Goal: Information Seeking & Learning: Find specific fact

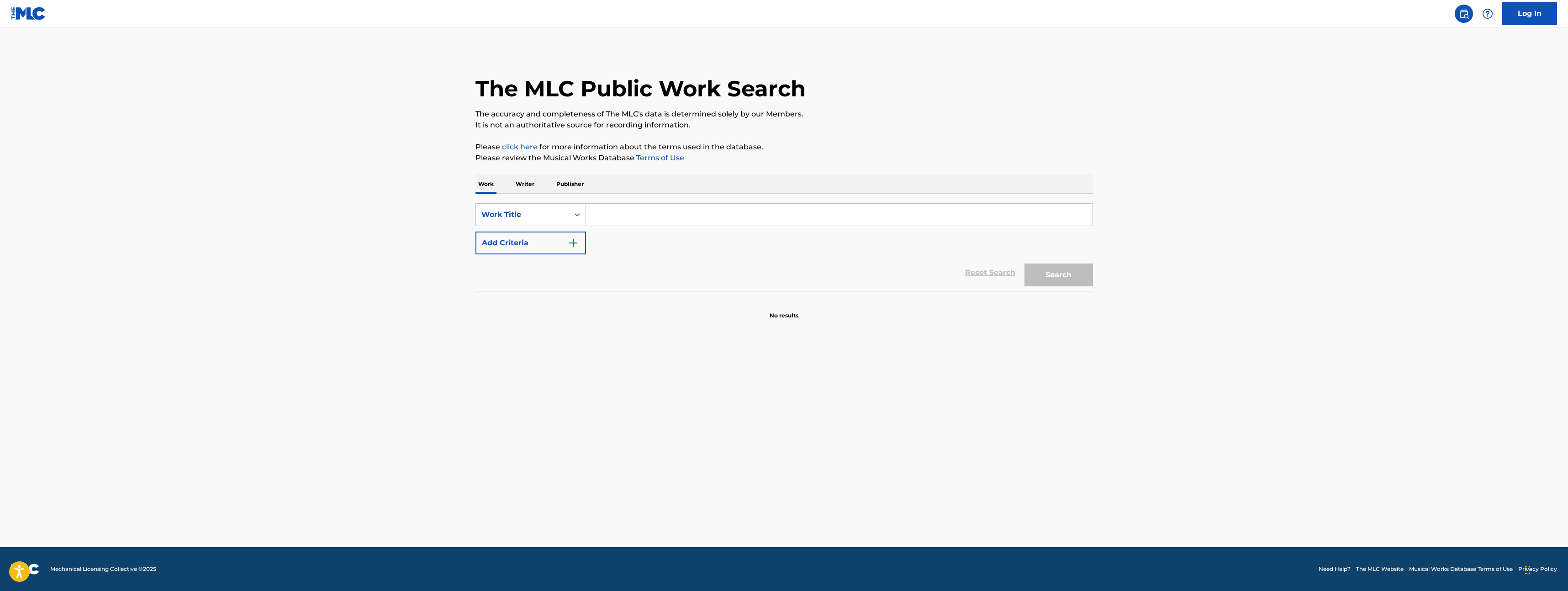
click at [521, 185] on p "Writer" at bounding box center [525, 184] width 24 height 19
click at [627, 212] on input "Search Form" at bounding box center [839, 214] width 507 height 22
click at [477, 185] on p "Work" at bounding box center [486, 184] width 21 height 19
click at [614, 218] on input "Search Form" at bounding box center [839, 214] width 507 height 22
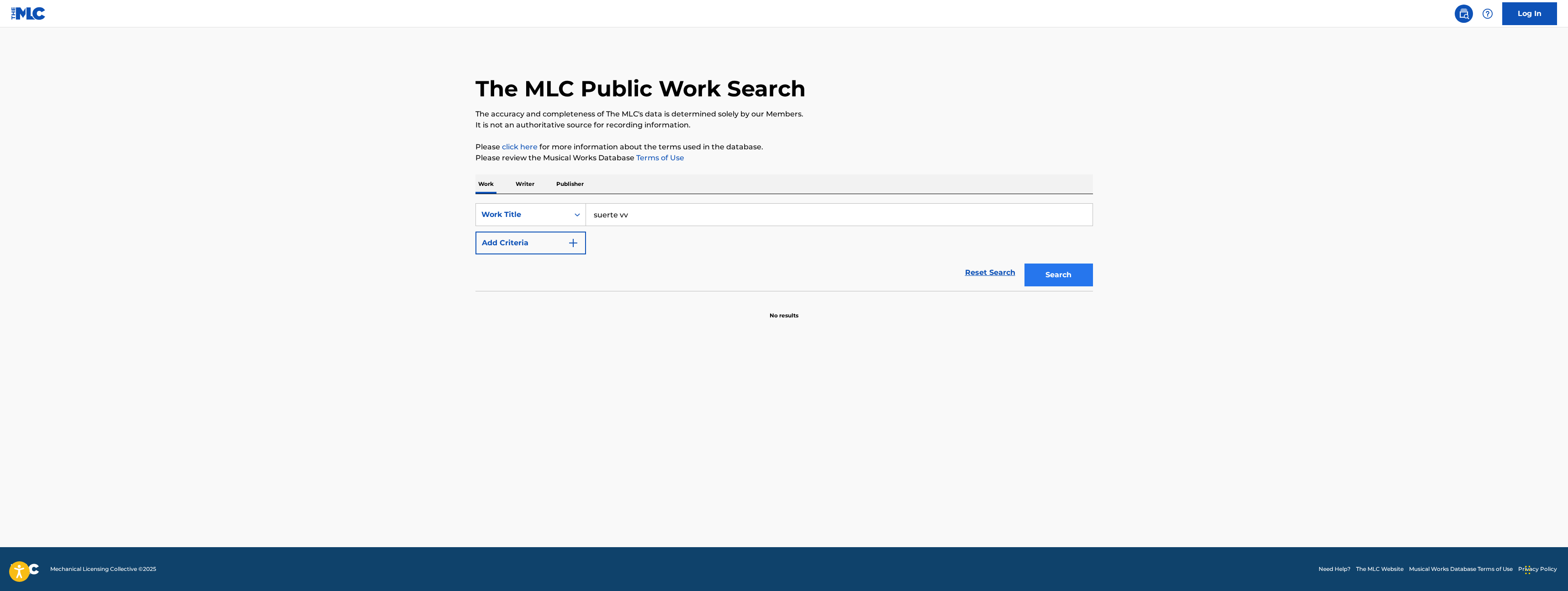
type input "suerte vv"
click at [1059, 278] on button "Search" at bounding box center [1059, 275] width 68 height 23
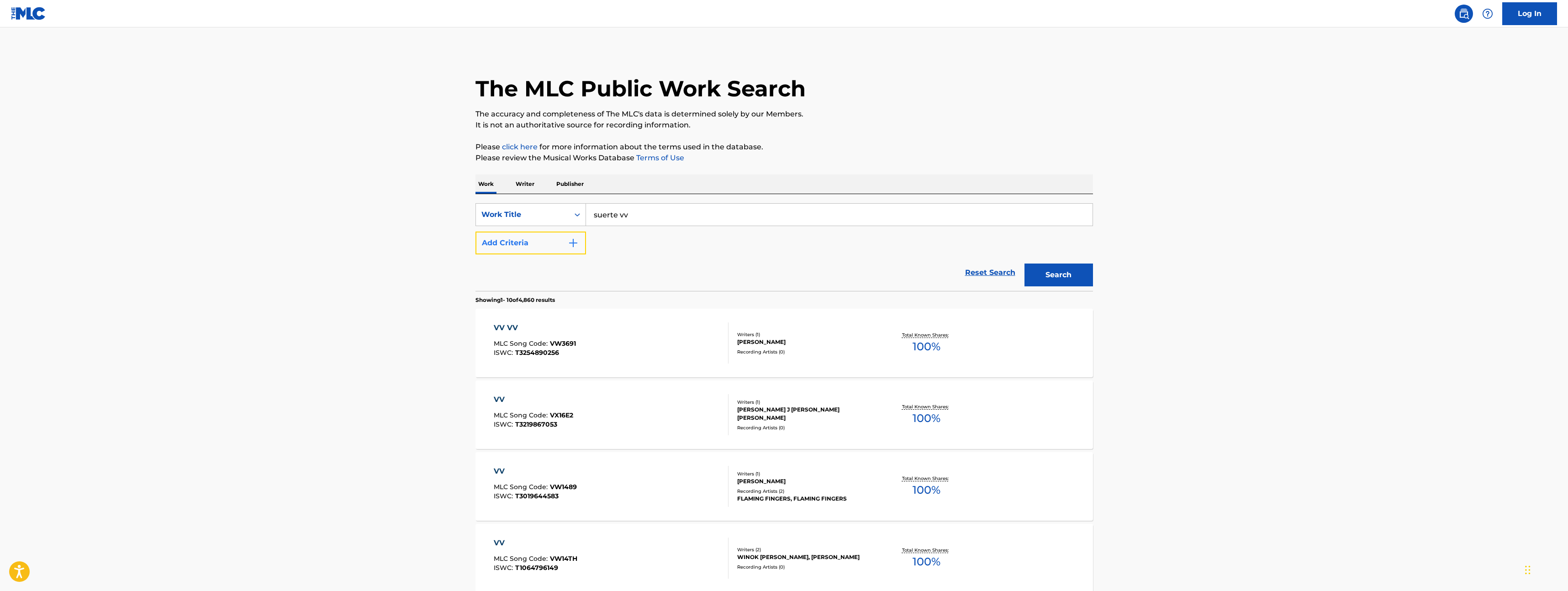
click at [562, 253] on button "Add Criteria" at bounding box center [530, 243] width 110 height 23
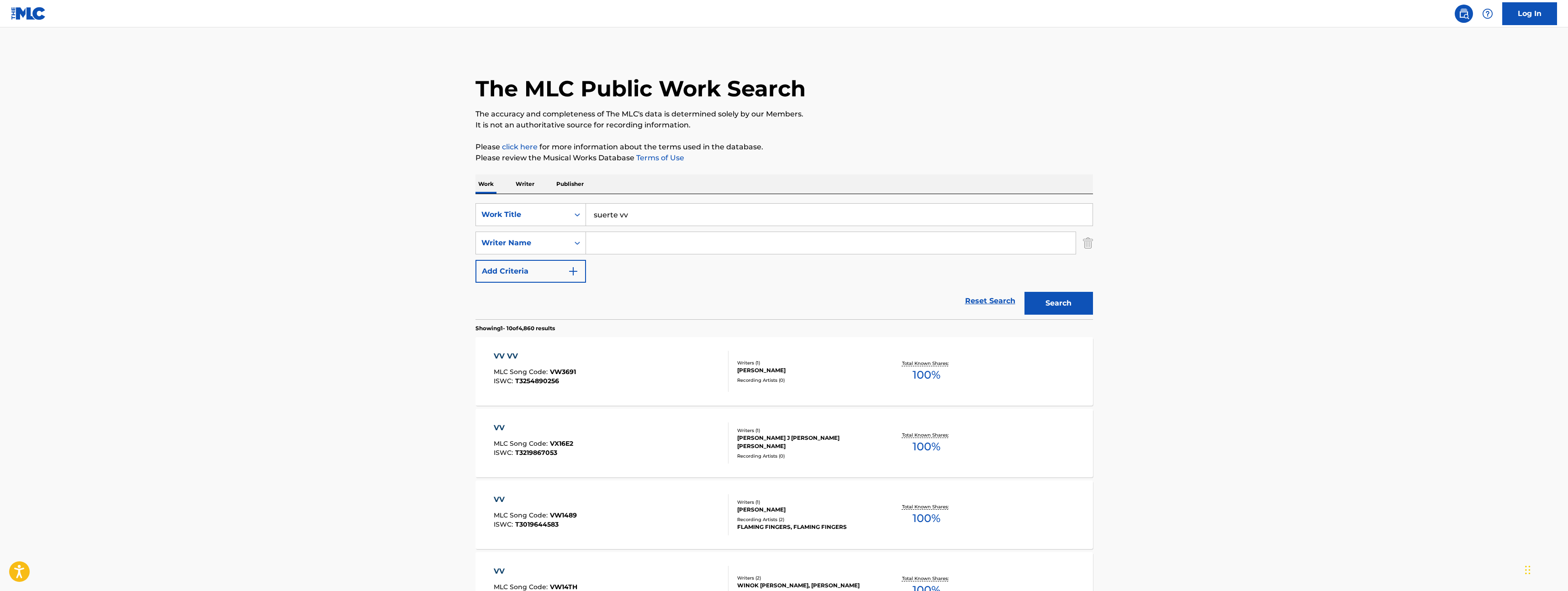
click at [624, 241] on input "Search Form" at bounding box center [831, 243] width 490 height 22
click at [603, 246] on input "[DEMOGRAPHIC_DATA]" at bounding box center [831, 243] width 490 height 22
click at [643, 246] on input "[DEMOGRAPHIC_DATA]" at bounding box center [831, 243] width 490 height 22
click at [1024, 292] on button "Search" at bounding box center [1059, 303] width 68 height 23
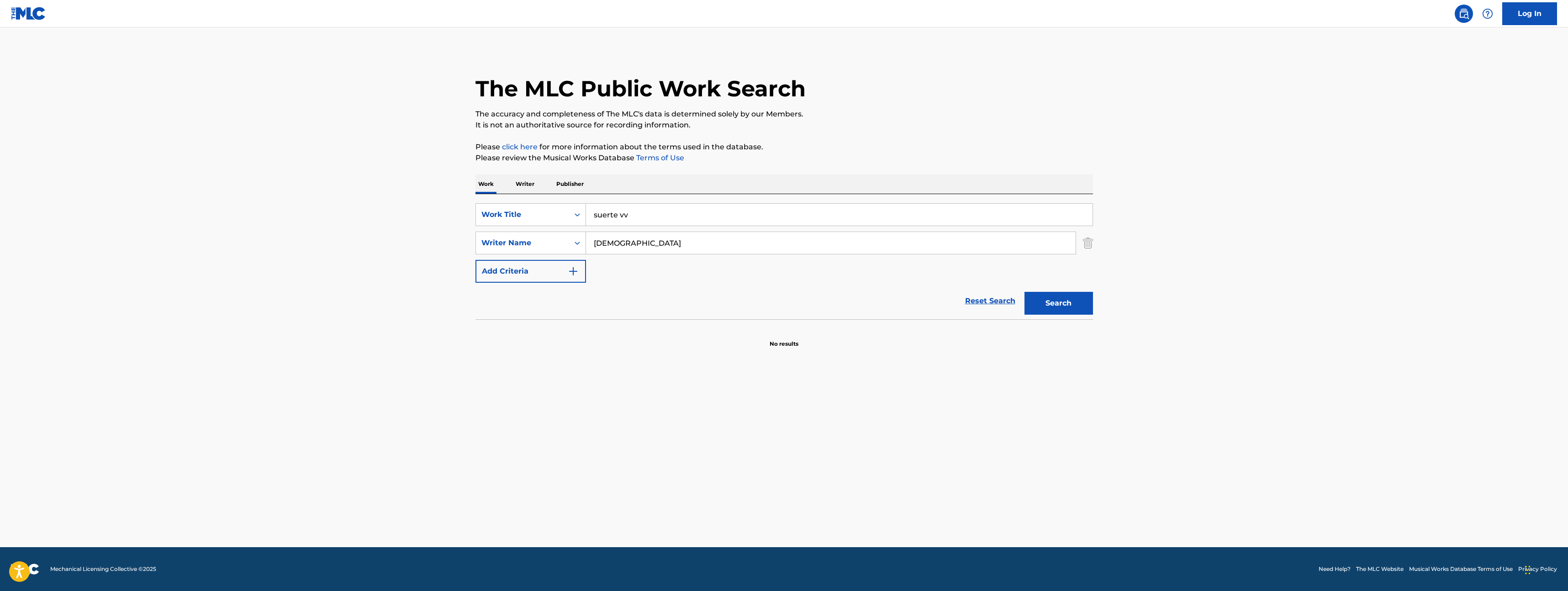
click at [606, 246] on input "[DEMOGRAPHIC_DATA]" at bounding box center [831, 243] width 490 height 22
type input "[PERSON_NAME]"
click at [1024, 292] on button "Search" at bounding box center [1059, 303] width 68 height 23
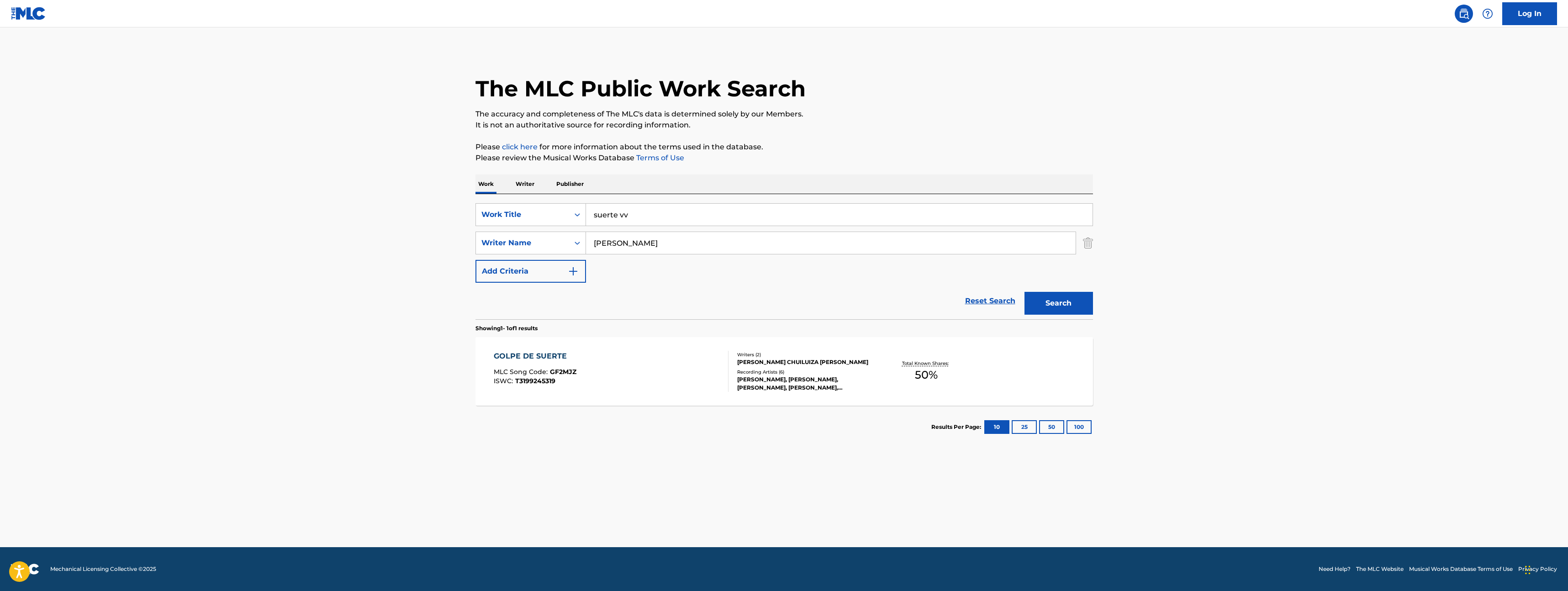
click at [600, 363] on div "GOLPE DE SUERTE MLC Song Code : GF2MJZ ISWC : T3199245319" at bounding box center [611, 371] width 234 height 41
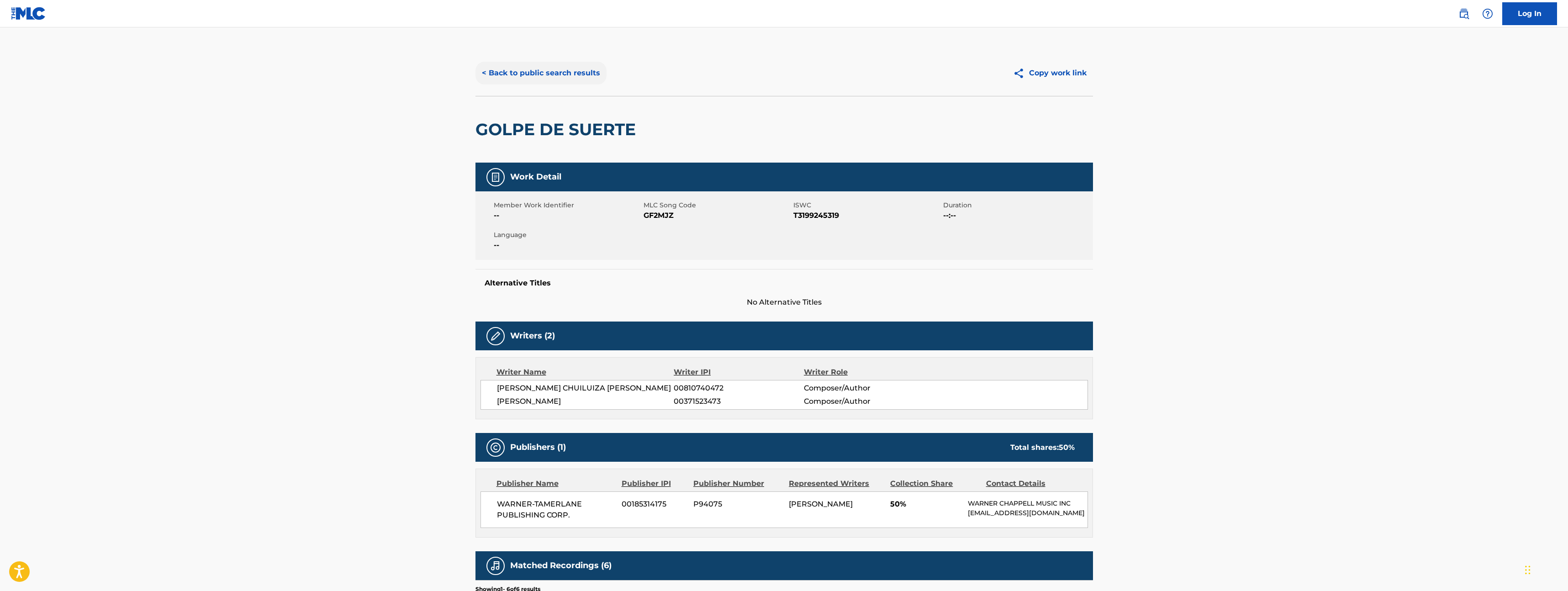
click at [539, 64] on button "< Back to public search results" at bounding box center [541, 73] width 131 height 23
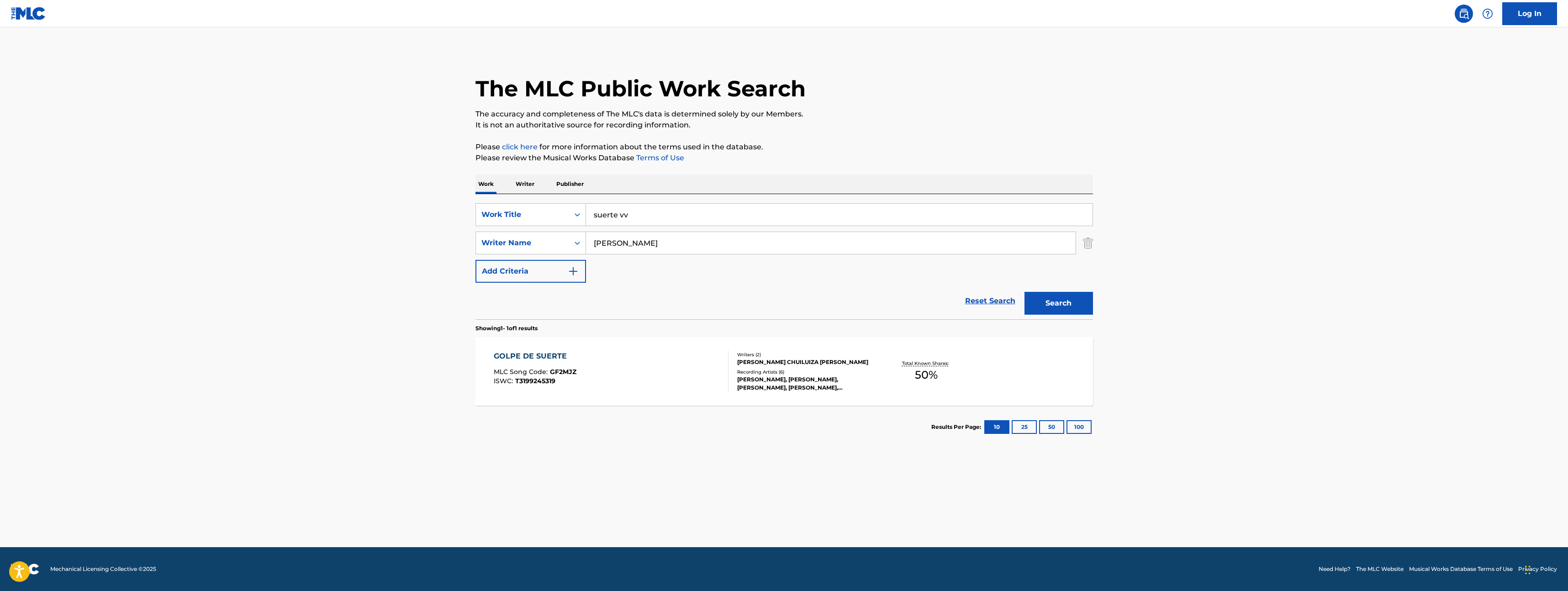
click at [626, 209] on input "suerte vv" at bounding box center [839, 214] width 507 height 22
type input "quisieras"
click at [612, 242] on input "[PERSON_NAME]" at bounding box center [831, 243] width 490 height 22
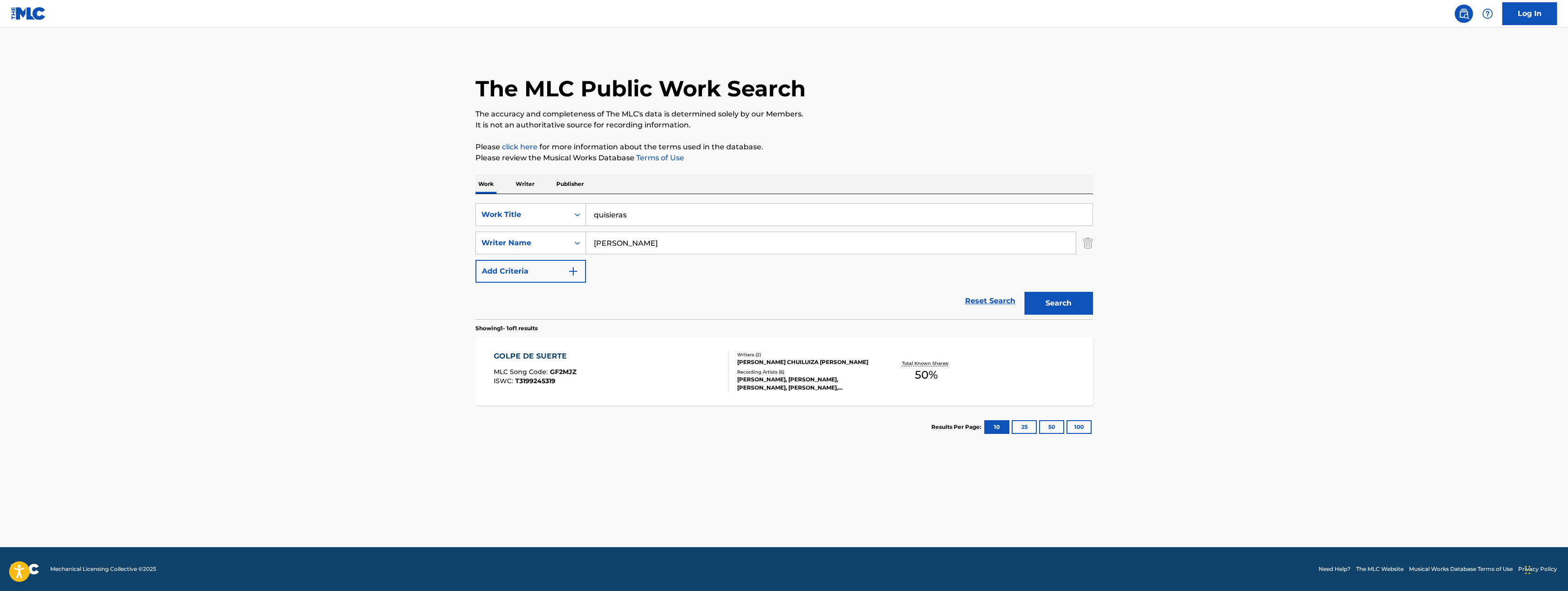
click at [612, 242] on input "[PERSON_NAME]" at bounding box center [831, 243] width 490 height 22
type input "[PERSON_NAME]"
click at [1068, 301] on button "Search" at bounding box center [1059, 303] width 68 height 23
click at [1059, 336] on section "QUISIERAS MLC Song Code : QB2RFO ISWC : T3091429771 Writers ( 10 ) [PERSON_NAME…" at bounding box center [784, 369] width 618 height 73
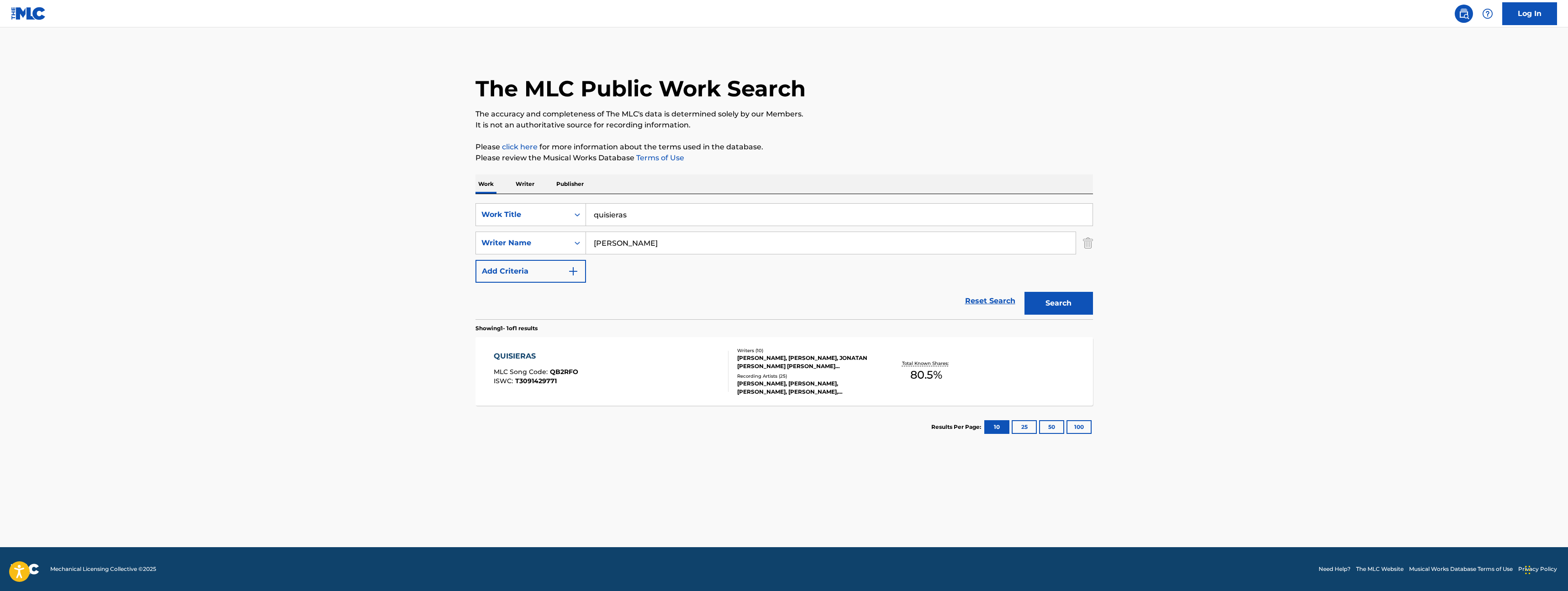
click at [689, 373] on div "QUISIERAS MLC Song Code : QB2RFO ISWC : T3091429771" at bounding box center [611, 371] width 234 height 41
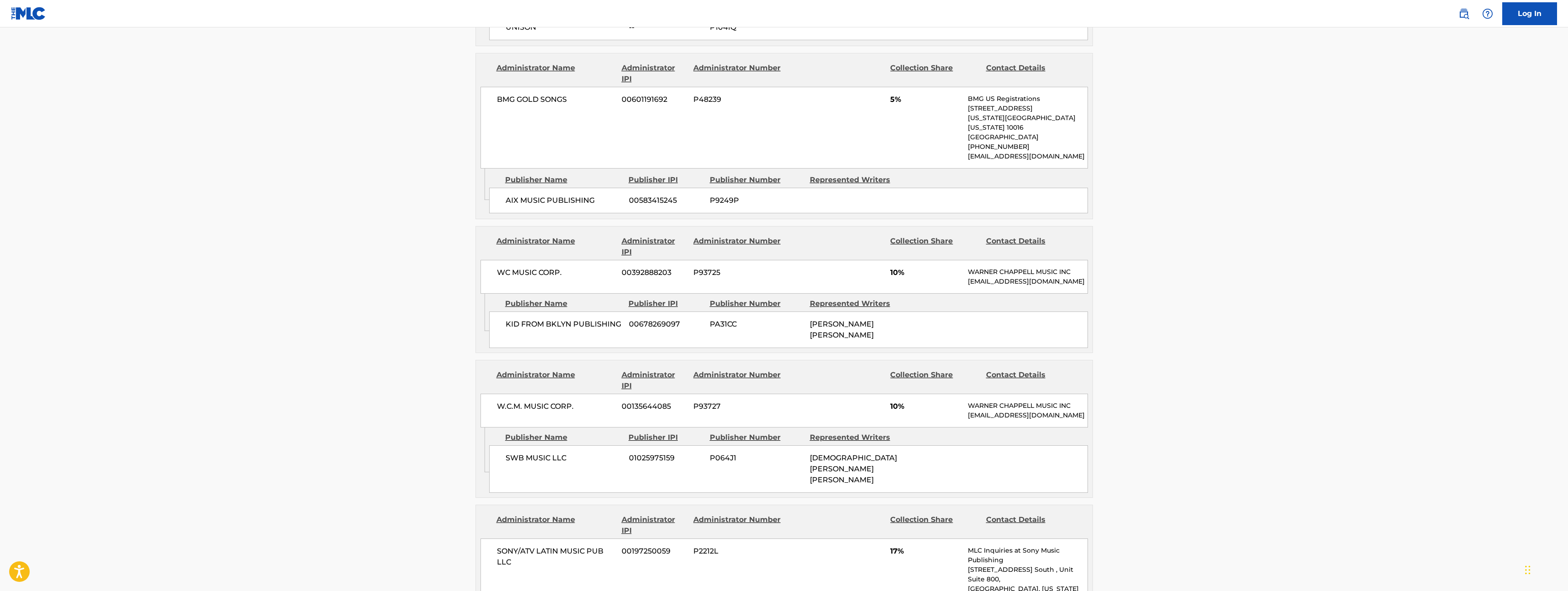
scroll to position [1227, 0]
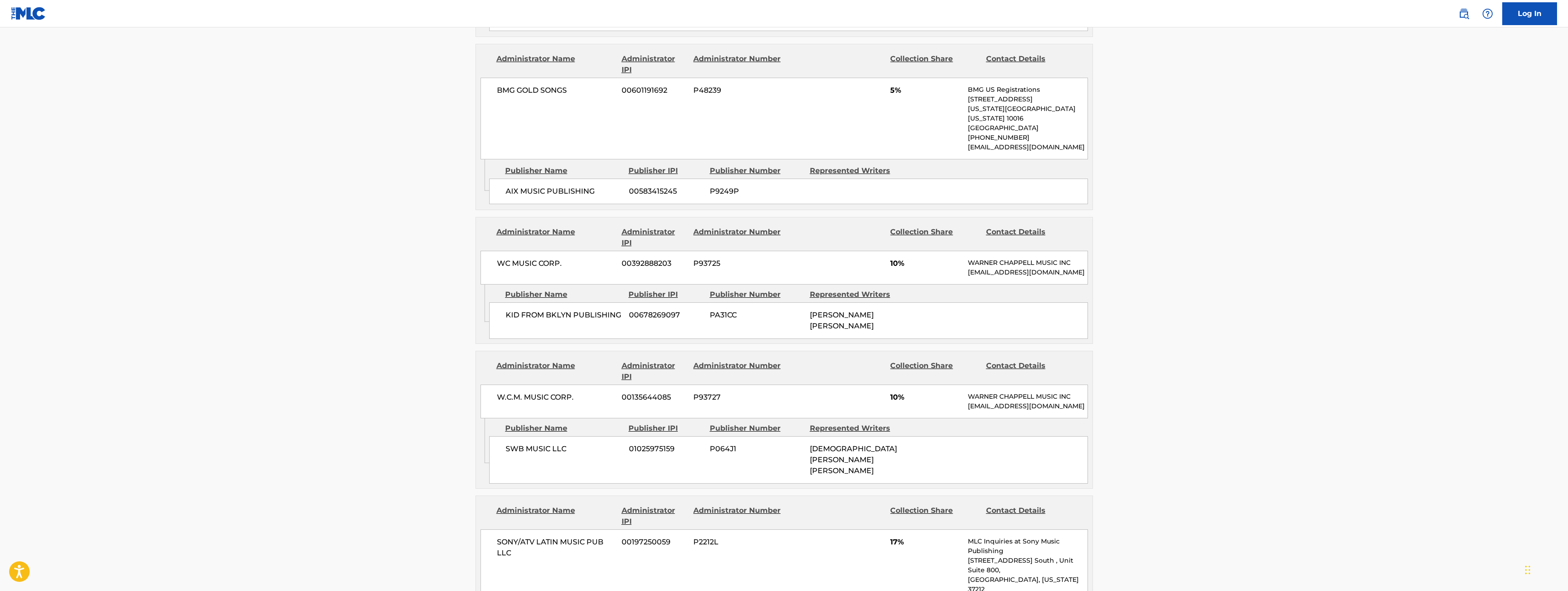
click at [809, 436] on div "SWB MUSIC LLC 01025975159 P064J1 [PERSON_NAME] [PERSON_NAME]" at bounding box center [789, 460] width 599 height 47
drag, startPoint x: 810, startPoint y: 410, endPoint x: 873, endPoint y: 419, distance: 63.6
click at [873, 444] on div "[DEMOGRAPHIC_DATA][PERSON_NAME] [PERSON_NAME]" at bounding box center [857, 460] width 94 height 33
copy span "[DEMOGRAPHIC_DATA][PERSON_NAME] [PERSON_NAME]"
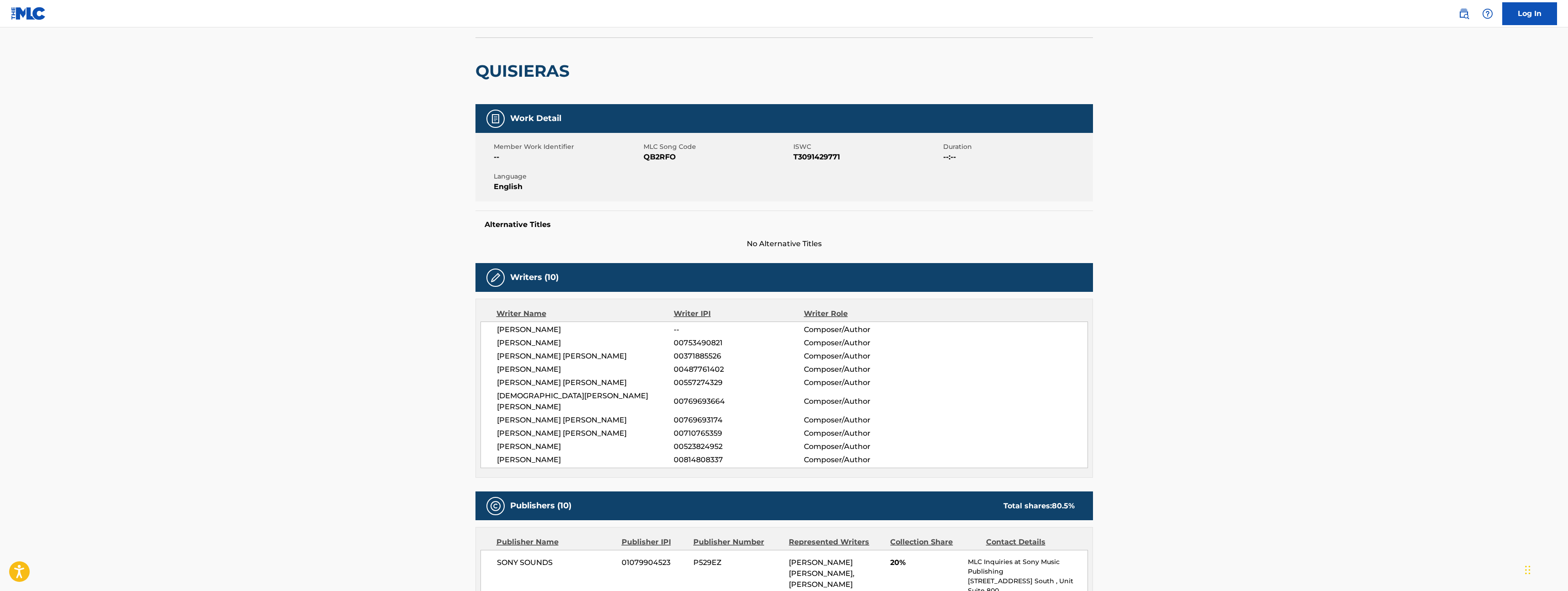
scroll to position [0, 0]
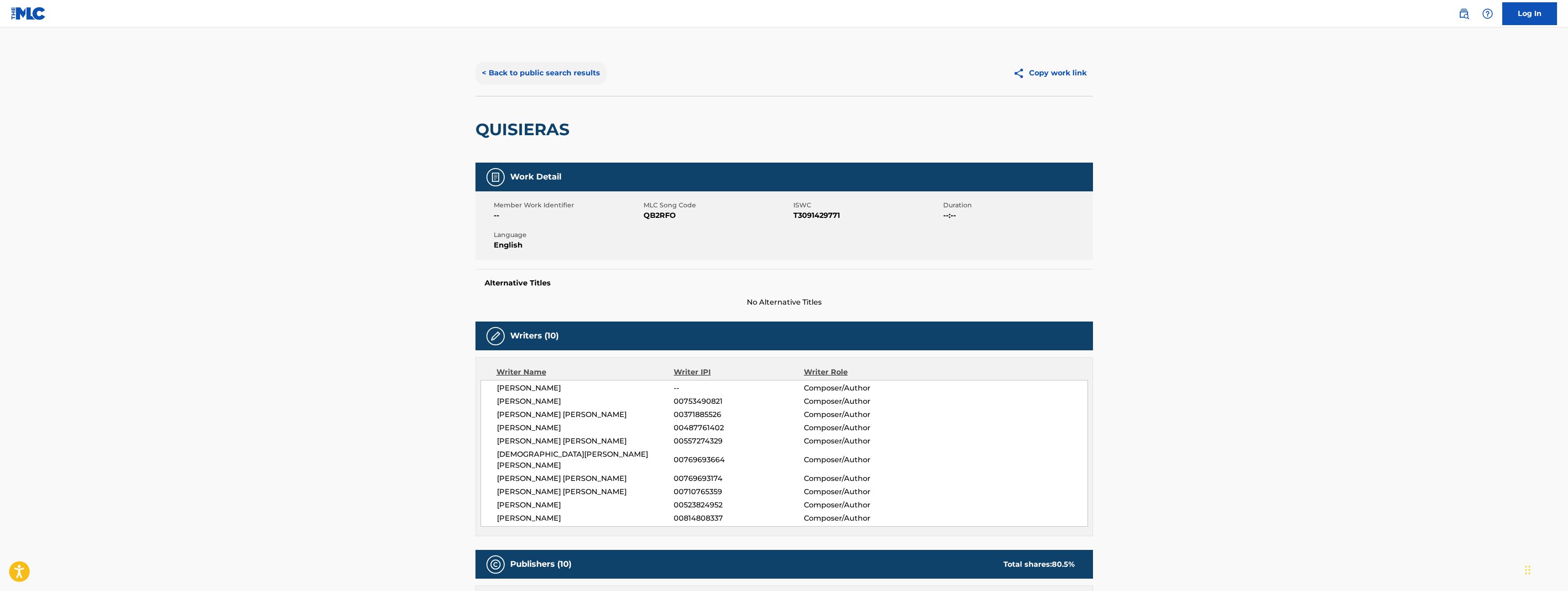
click at [525, 74] on button "< Back to public search results" at bounding box center [541, 73] width 131 height 23
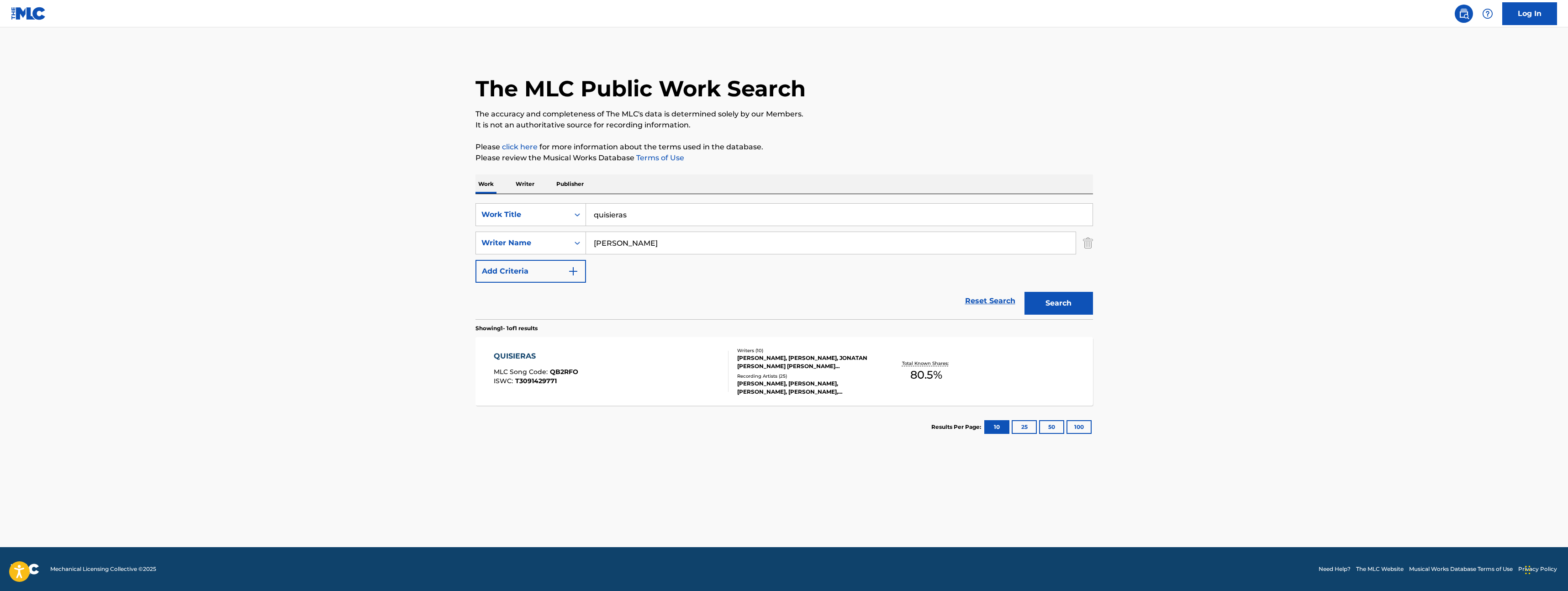
click at [521, 186] on p "Writer" at bounding box center [525, 184] width 24 height 19
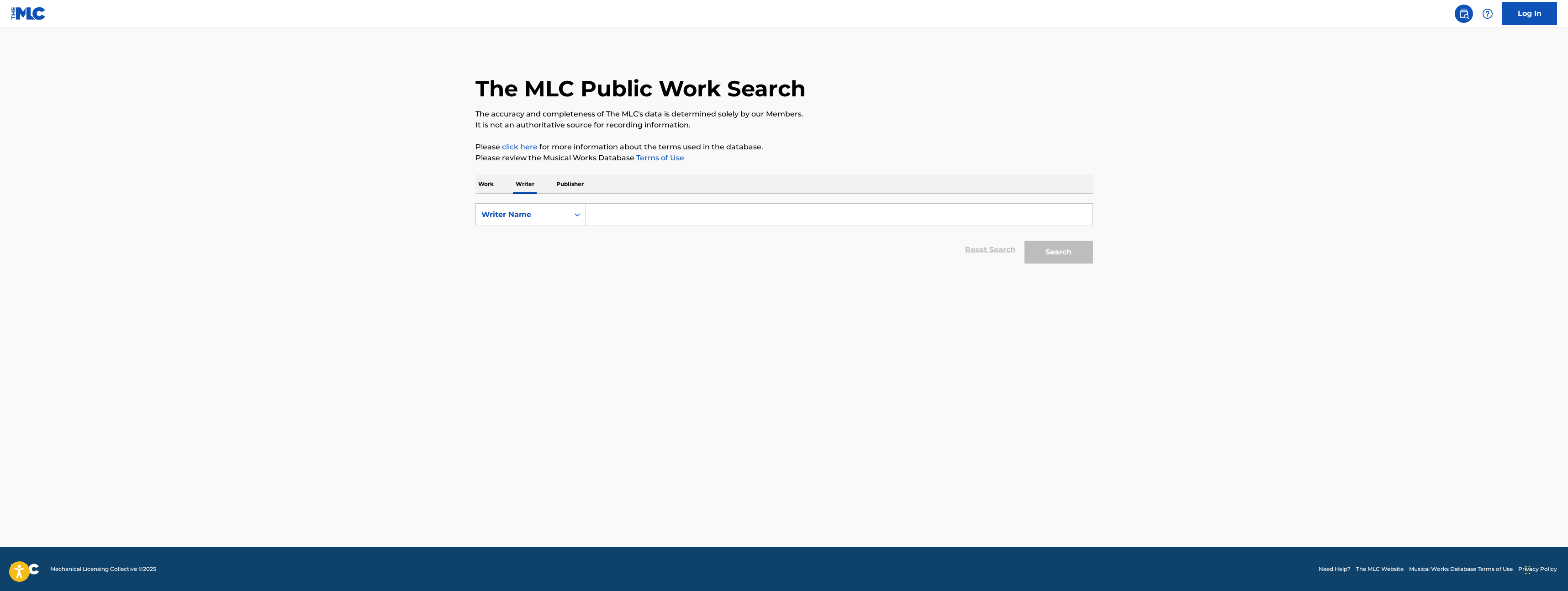
click at [664, 209] on input "Search Form" at bounding box center [839, 214] width 507 height 22
click at [779, 209] on input "Search Form" at bounding box center [839, 214] width 507 height 22
click at [601, 219] on input "Search Form" at bounding box center [839, 214] width 507 height 22
click at [516, 182] on p "Writer" at bounding box center [525, 184] width 24 height 19
click at [632, 209] on input "Search Form" at bounding box center [839, 214] width 507 height 22
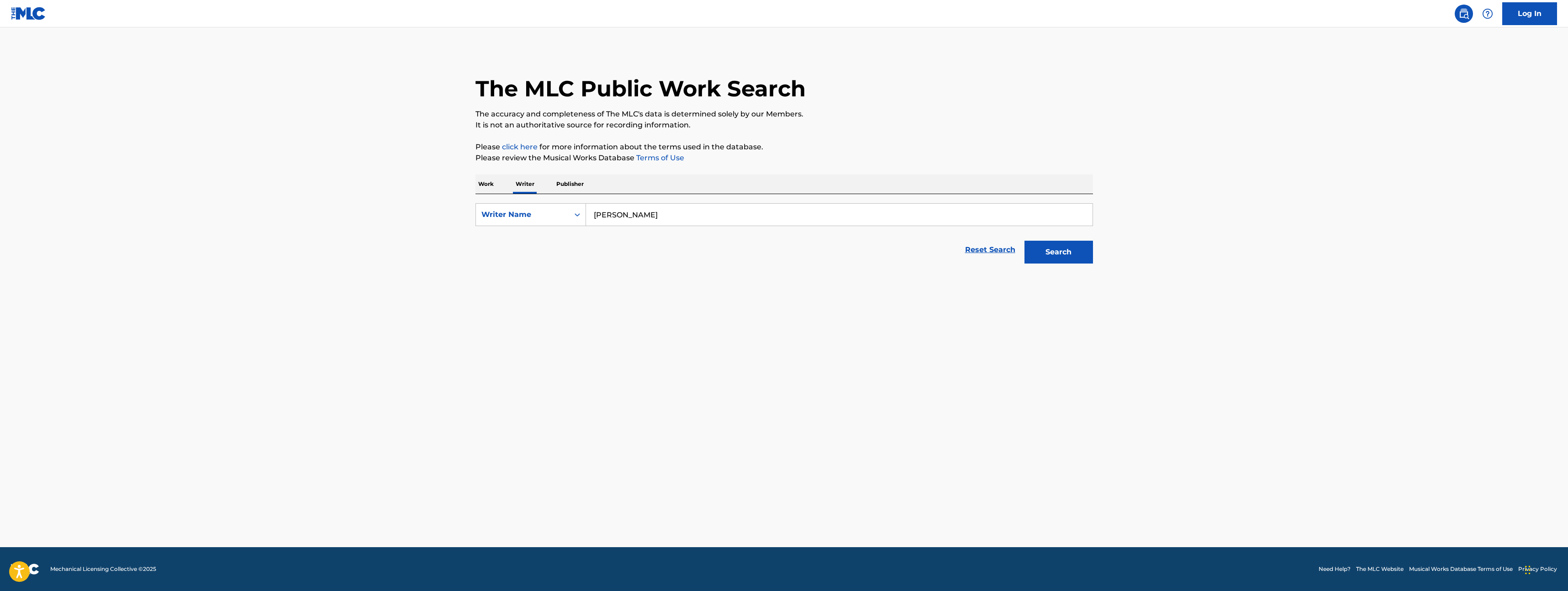
type input "cristhian moreno"
click at [1024, 241] on button "Search" at bounding box center [1059, 252] width 68 height 23
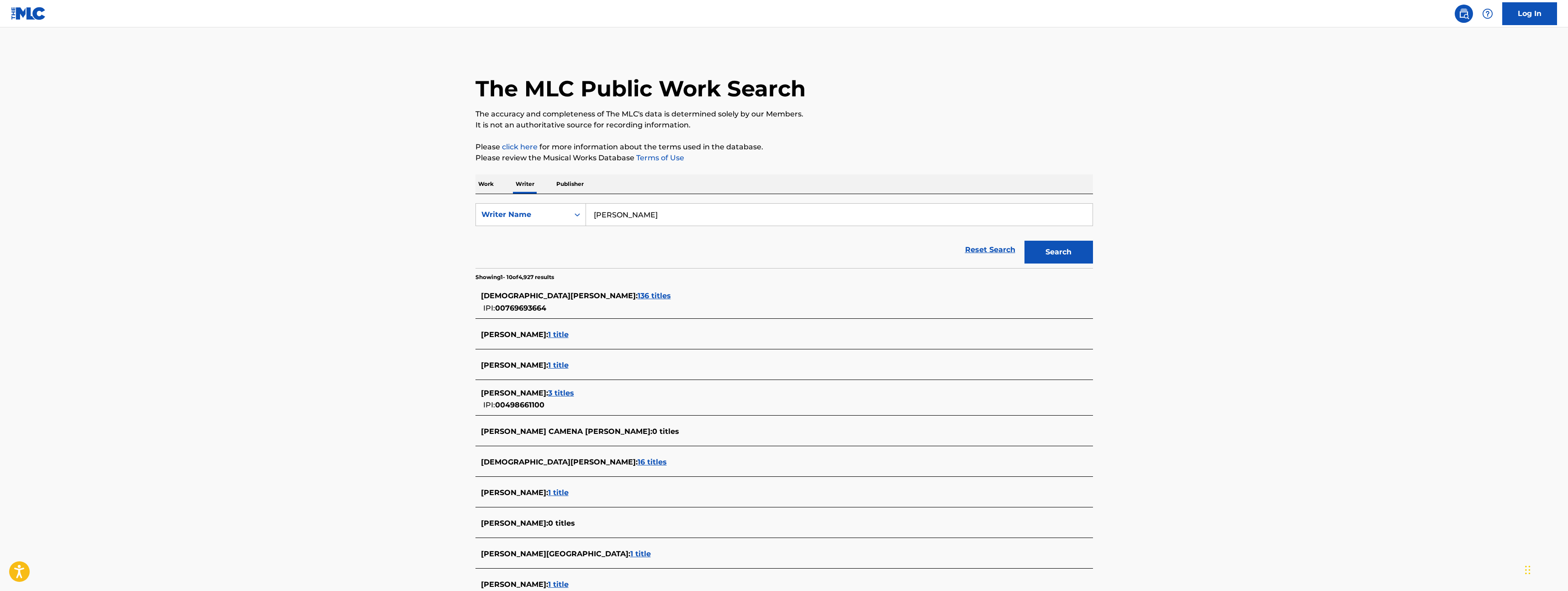
click at [643, 217] on input "cristhian moreno" at bounding box center [839, 214] width 507 height 22
click at [632, 306] on div "CRISTHIAN CAMILO MENA MORENO : 136 titles IPI: 00769693664" at bounding box center [772, 301] width 583 height 23
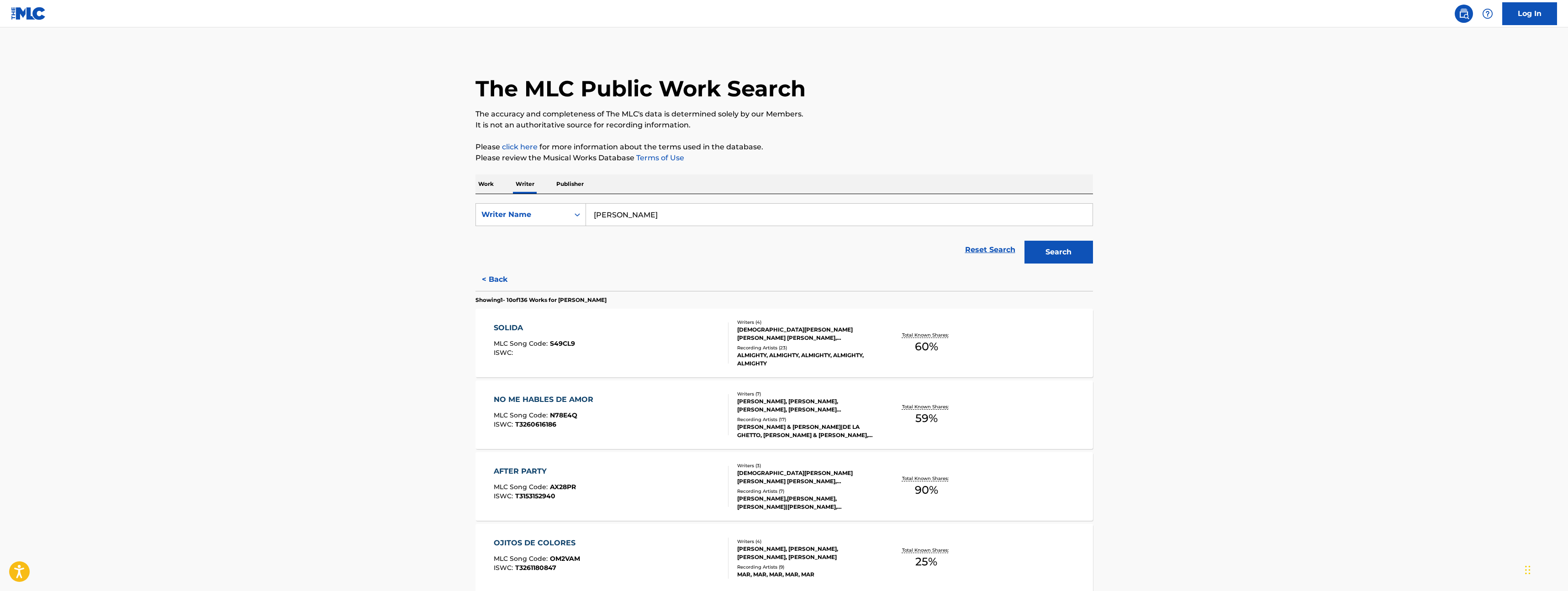
click at [626, 338] on div "SOLIDA MLC Song Code : S49CL9 ISWC :" at bounding box center [611, 343] width 234 height 41
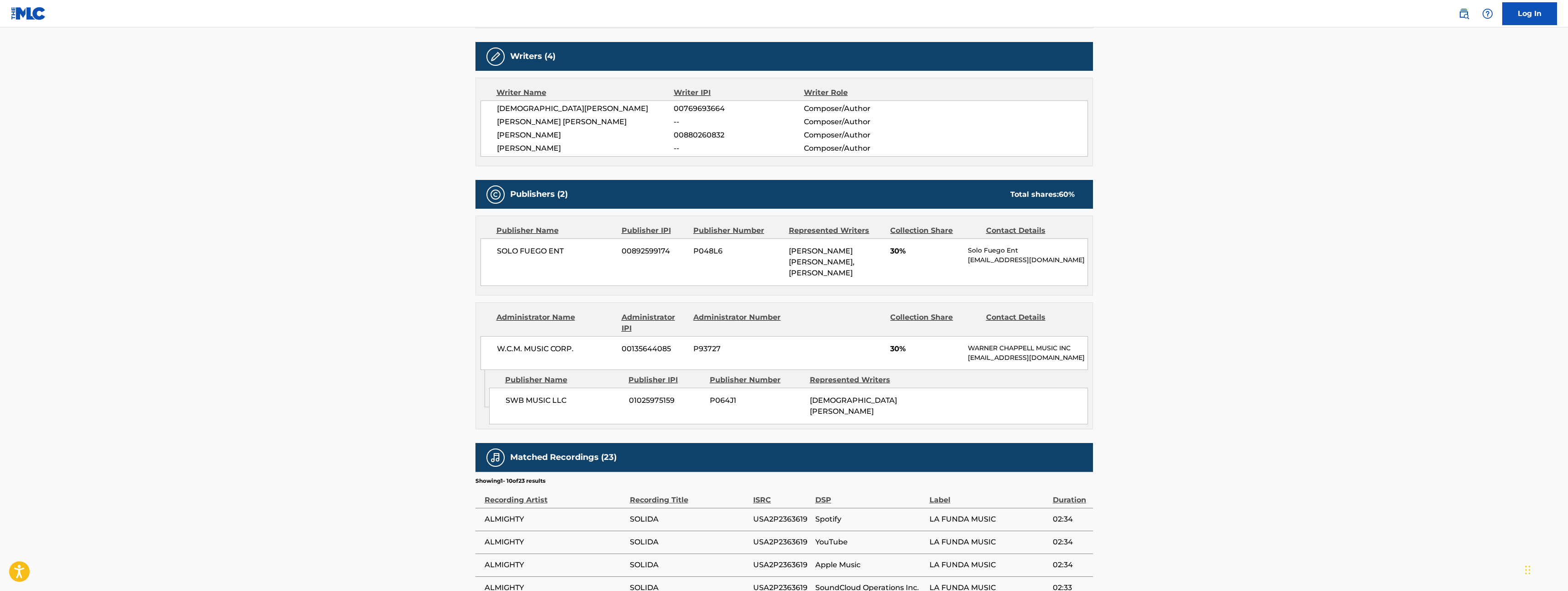
scroll to position [314, 0]
